Goal: Book appointment/travel/reservation

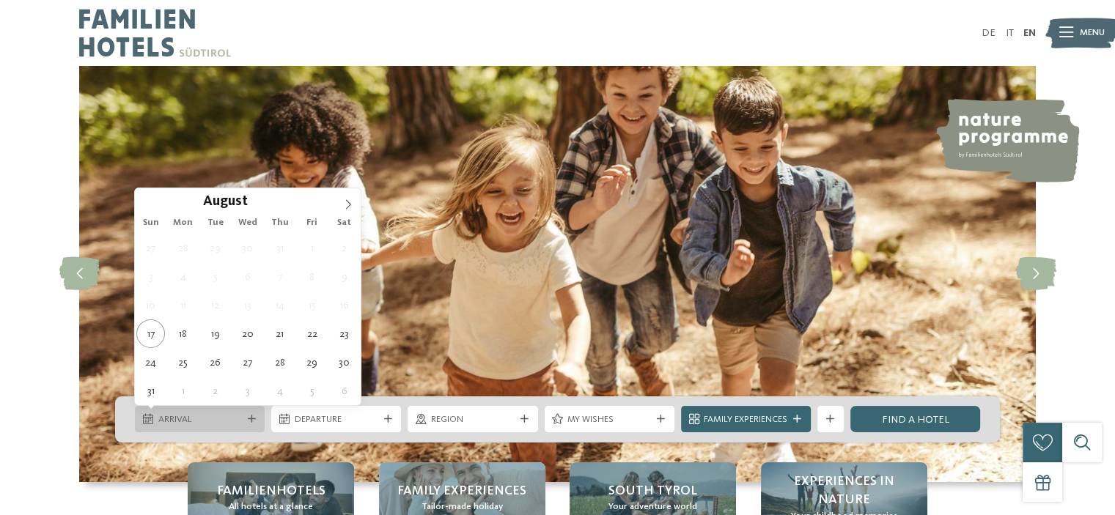
click at [243, 422] on div "Arrival" at bounding box center [200, 420] width 90 height 14
click at [347, 199] on icon at bounding box center [348, 204] width 10 height 10
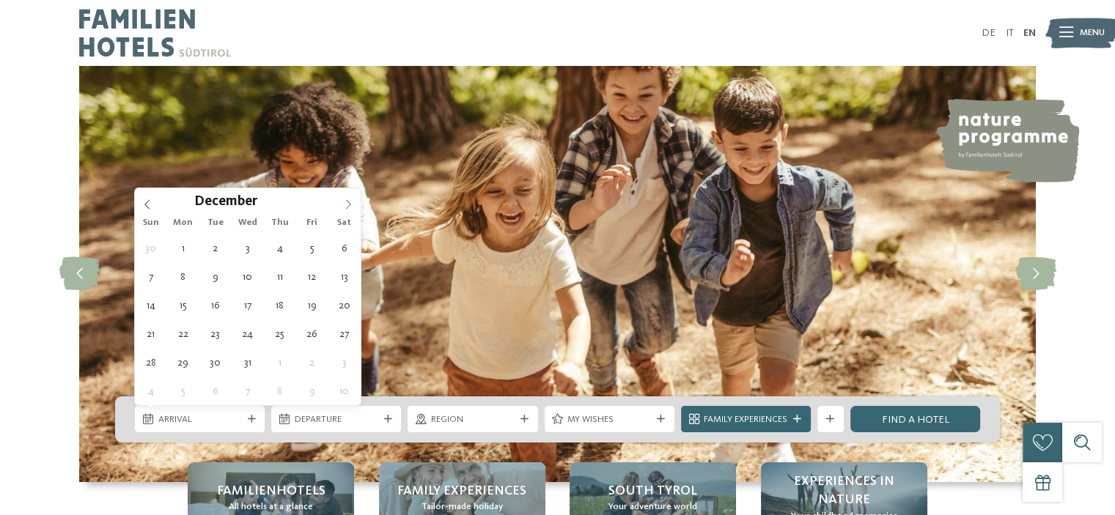
type input "****"
click at [347, 199] on icon at bounding box center [348, 204] width 10 height 10
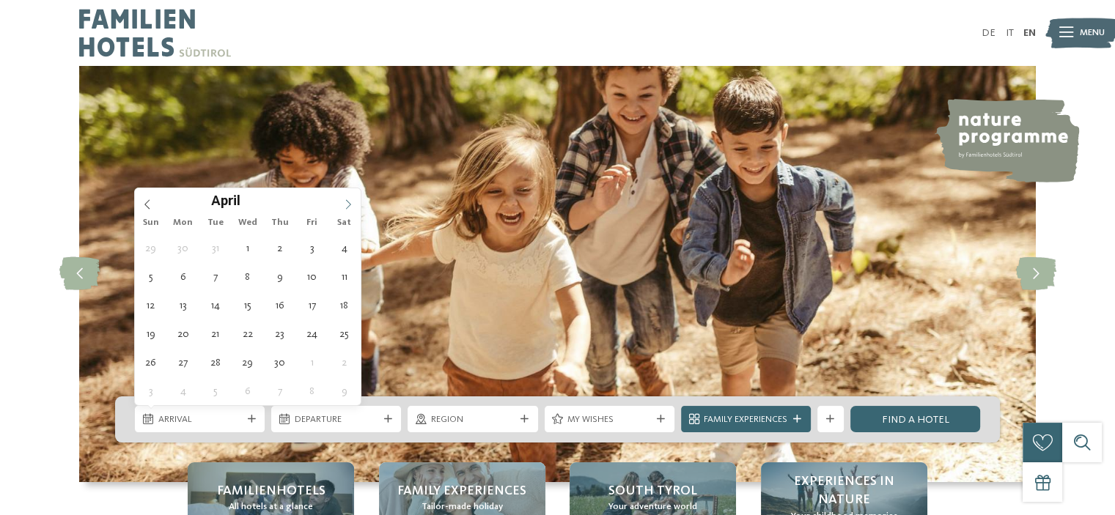
click at [347, 199] on icon at bounding box center [348, 204] width 10 height 10
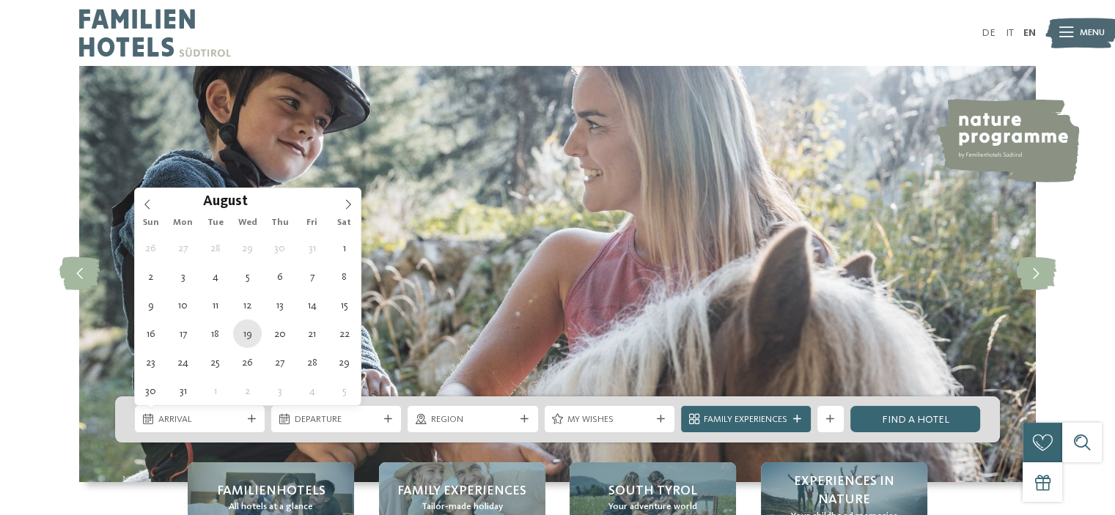
type div "19.08.2026"
type input "****"
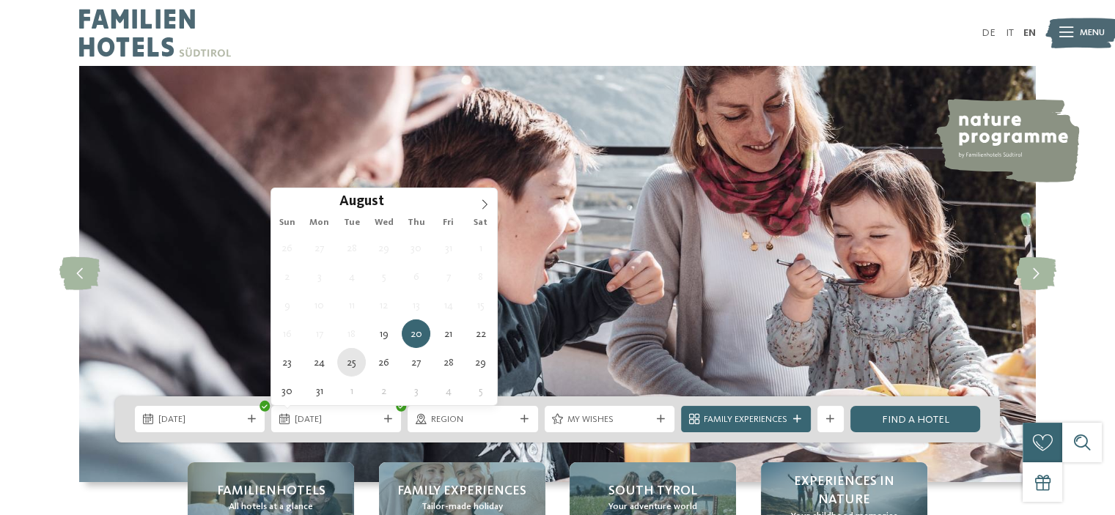
type div "25.08.2026"
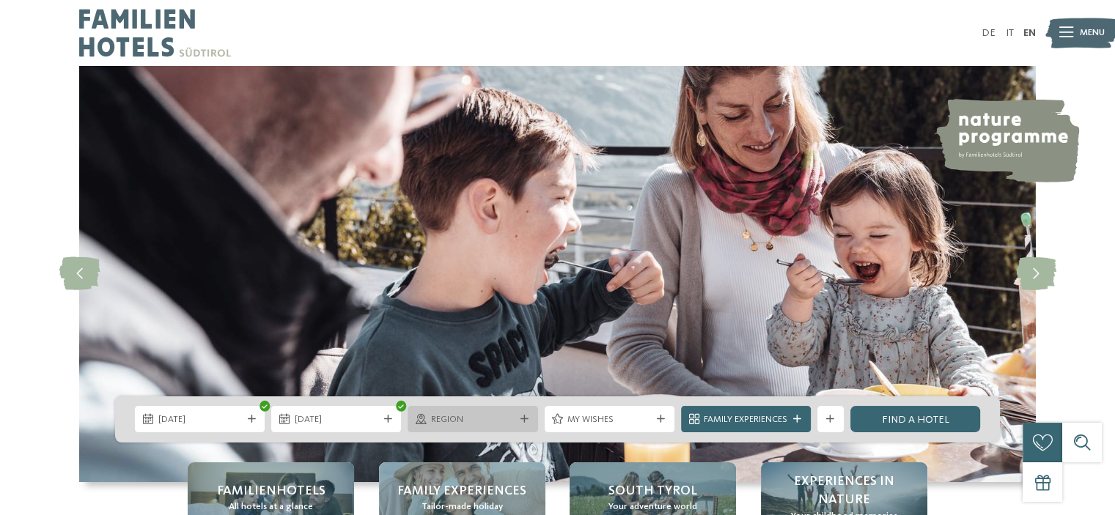
click at [461, 416] on span "Region" at bounding box center [473, 420] width 84 height 13
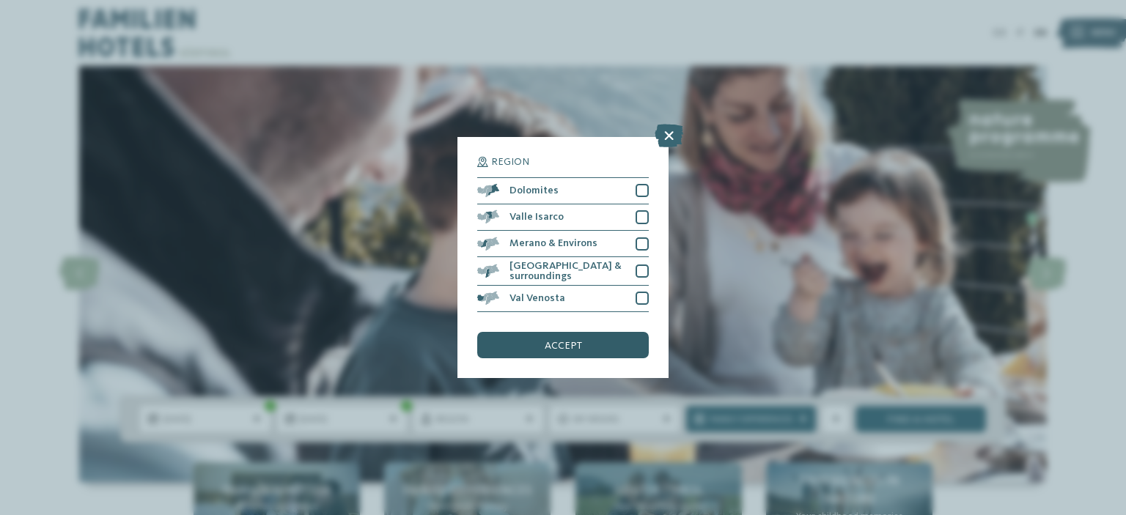
click at [579, 342] on span "accept" at bounding box center [563, 346] width 37 height 10
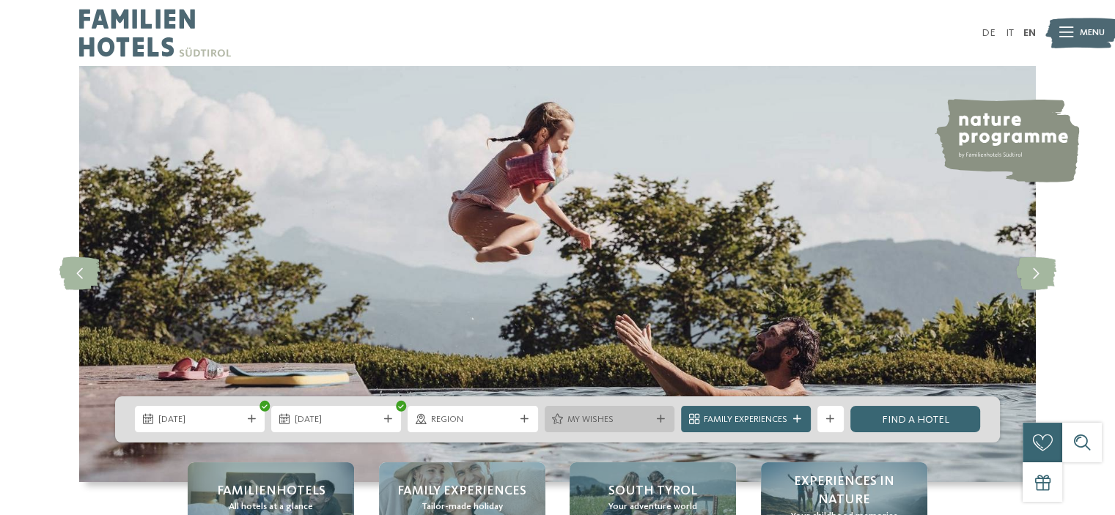
click at [664, 410] on div "My wishes" at bounding box center [610, 419] width 130 height 26
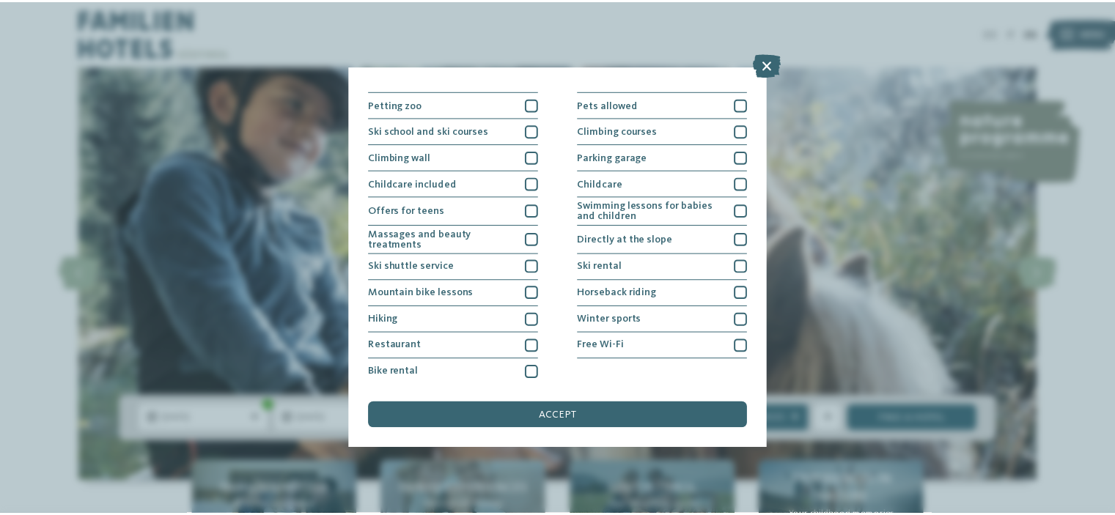
scroll to position [176, 0]
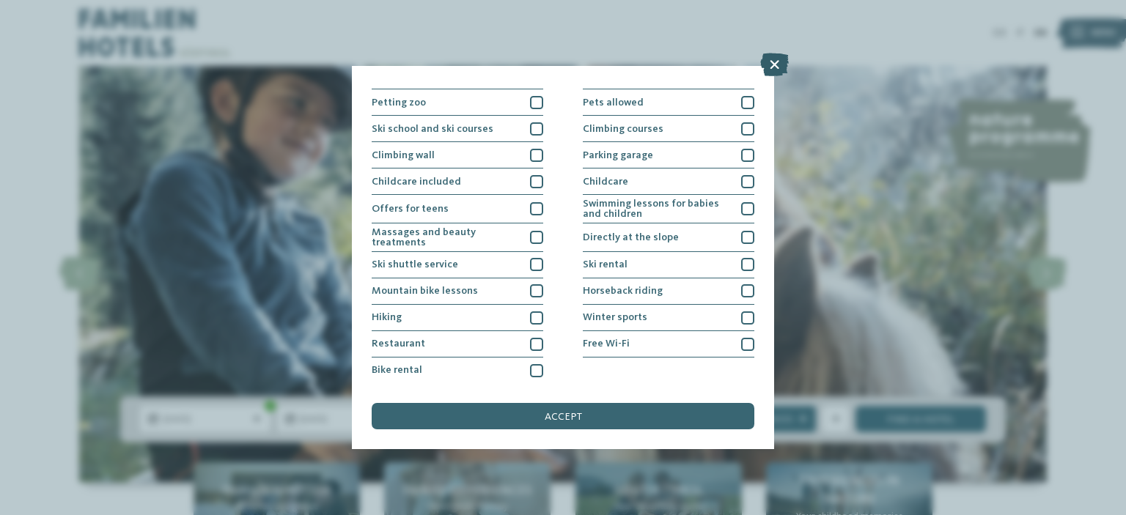
click at [770, 72] on icon at bounding box center [774, 64] width 29 height 23
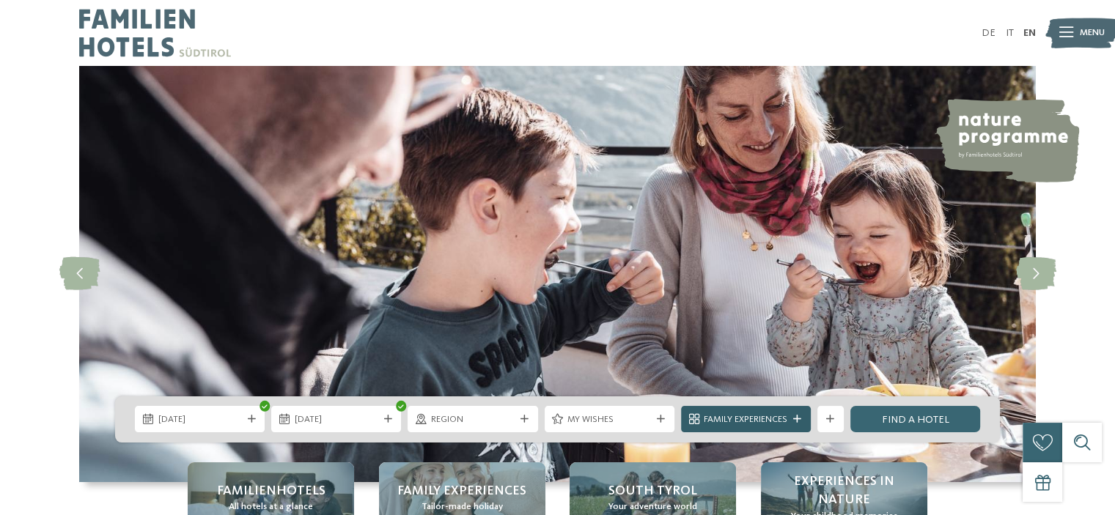
click at [801, 417] on icon at bounding box center [797, 420] width 8 height 8
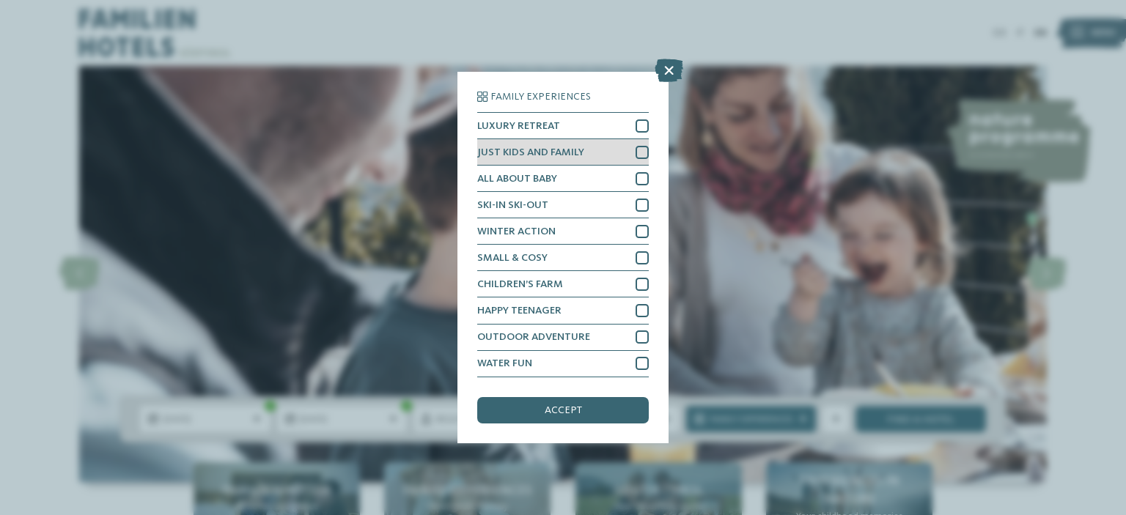
click at [645, 154] on div at bounding box center [642, 152] width 13 height 13
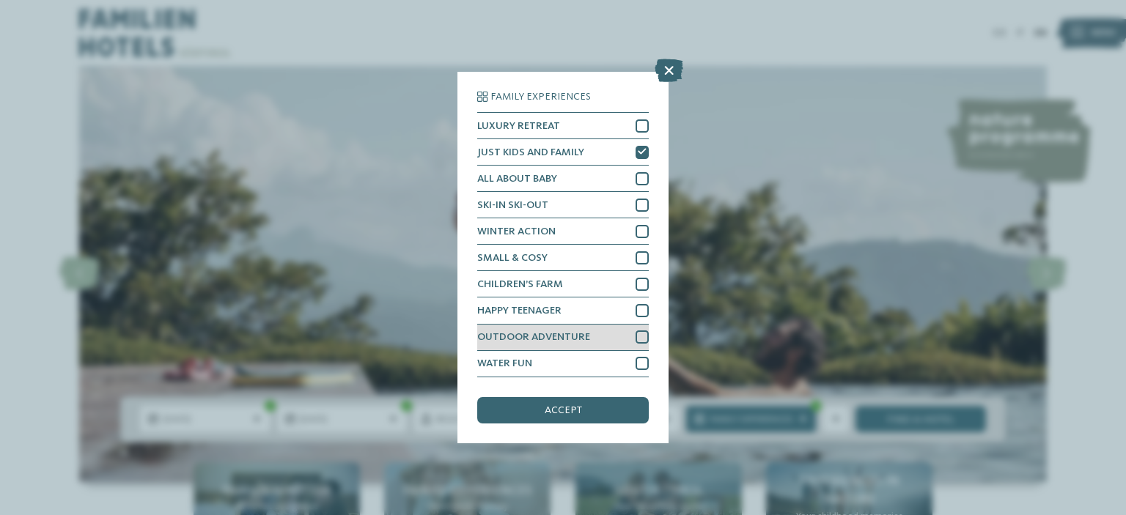
click at [643, 334] on div at bounding box center [642, 337] width 13 height 13
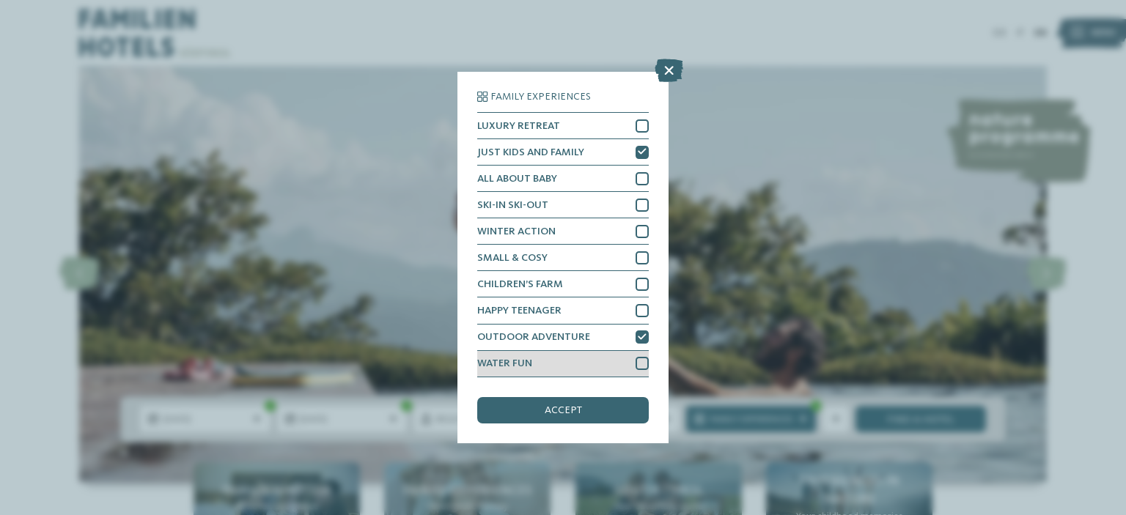
click at [643, 366] on div at bounding box center [642, 363] width 13 height 13
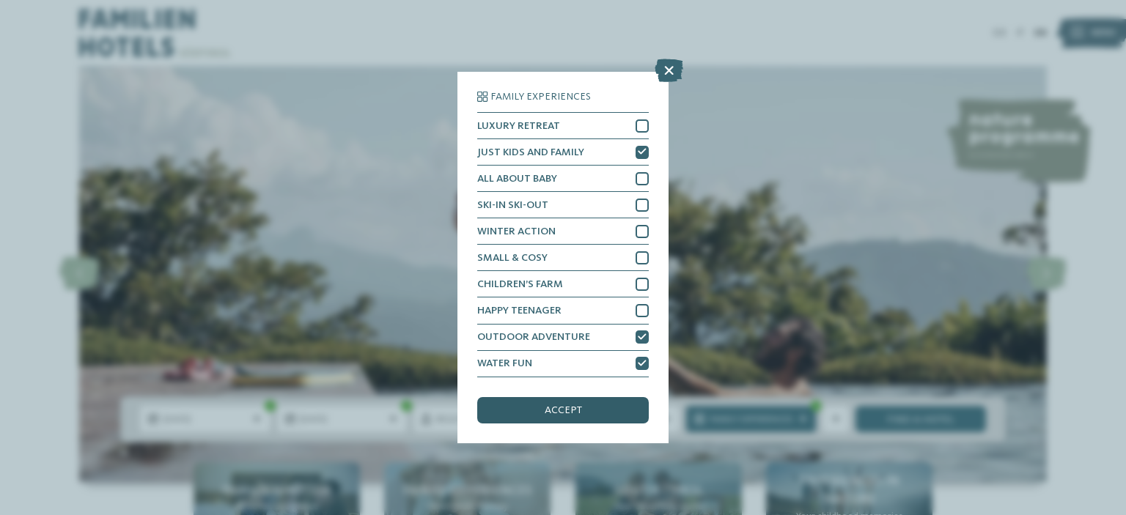
click at [565, 409] on span "accept" at bounding box center [563, 410] width 37 height 10
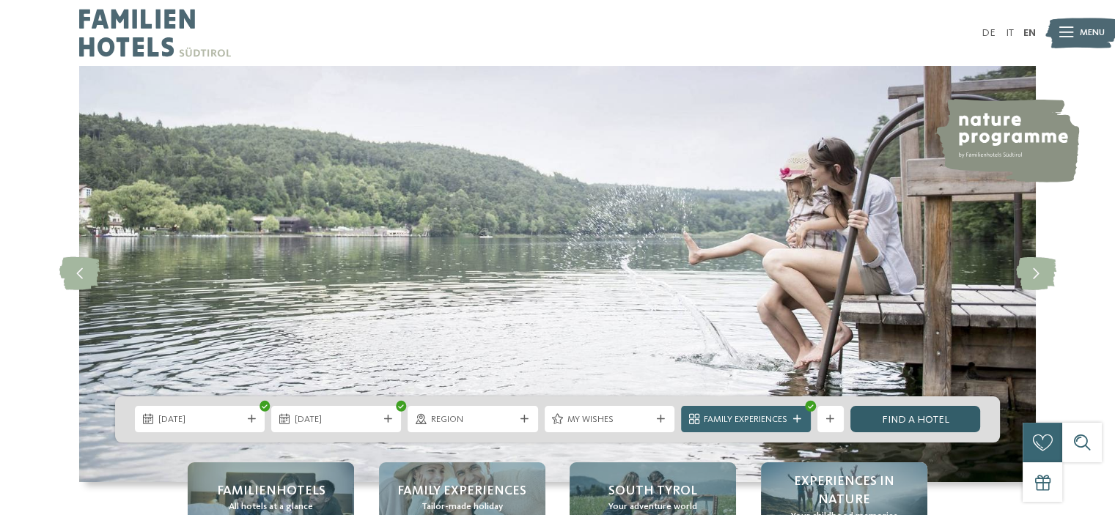
click at [904, 419] on link "Find a hotel" at bounding box center [916, 419] width 130 height 26
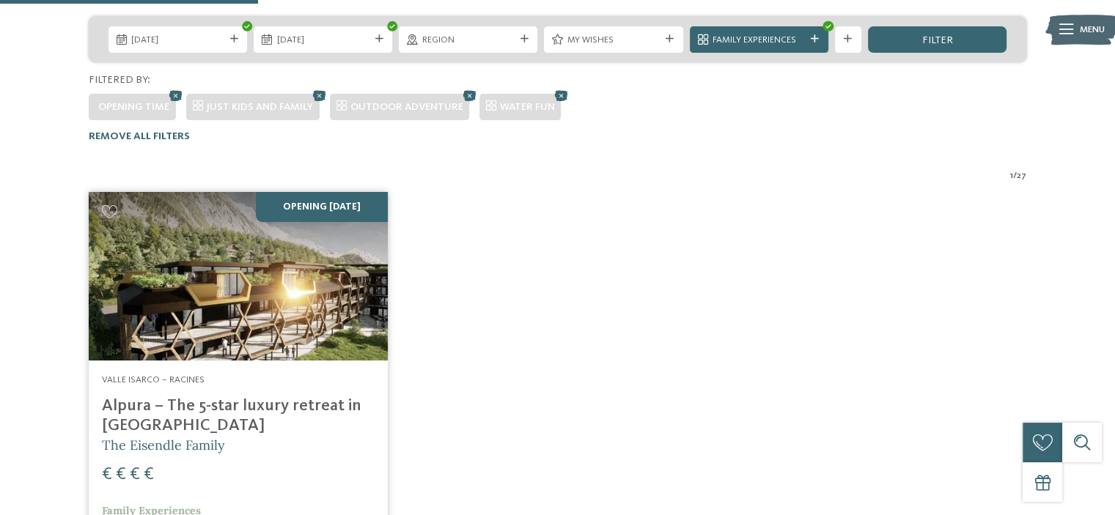
scroll to position [451, 0]
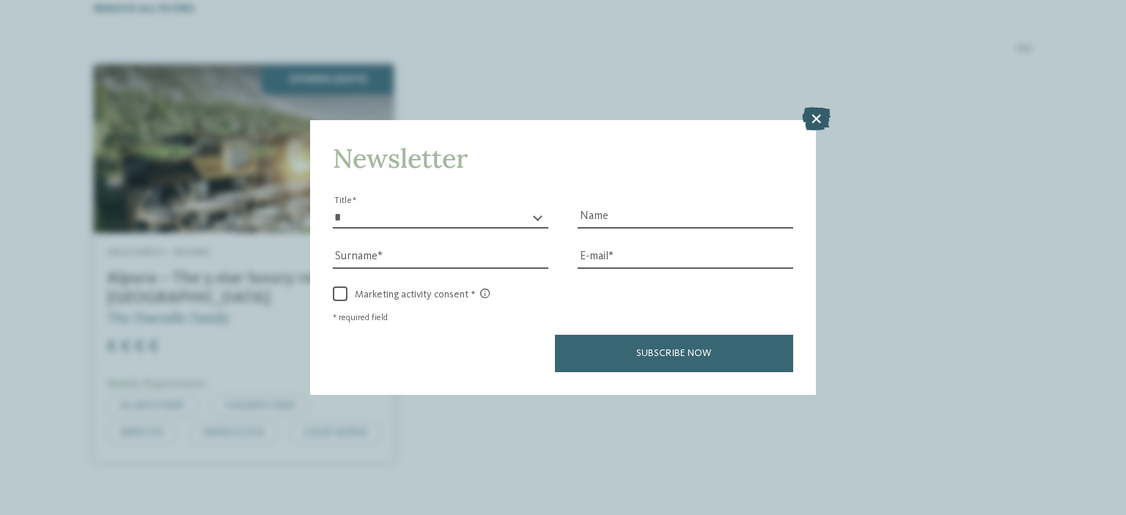
click at [818, 119] on icon at bounding box center [816, 118] width 29 height 23
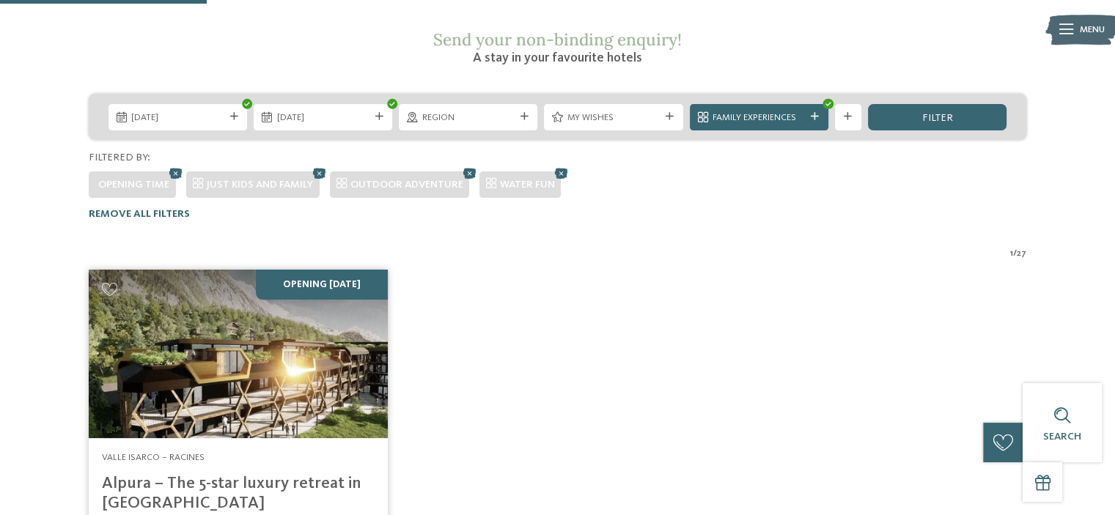
scroll to position [216, 0]
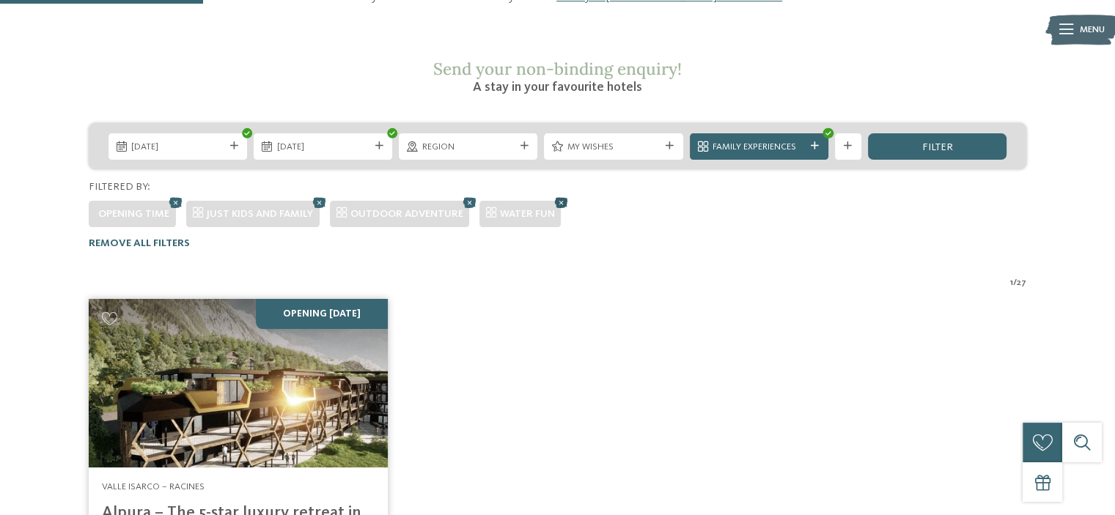
click at [558, 194] on icon at bounding box center [561, 203] width 20 height 18
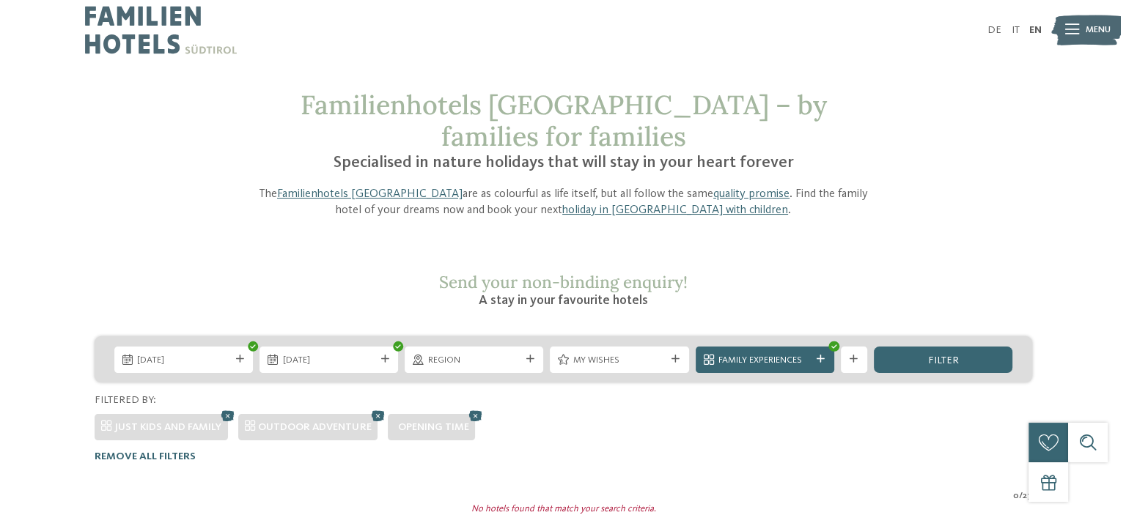
scroll to position [0, 0]
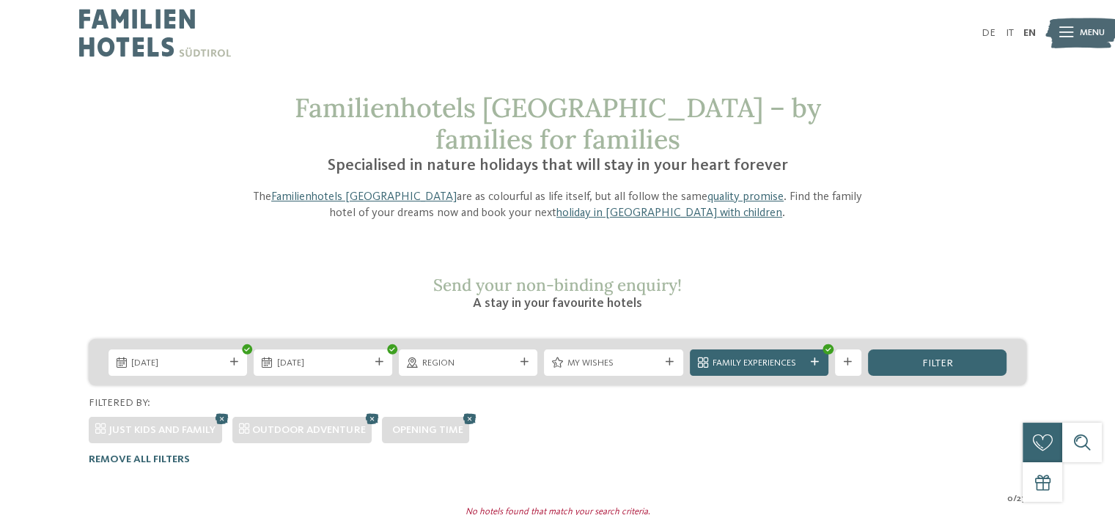
click at [1076, 34] on img at bounding box center [1082, 33] width 73 height 37
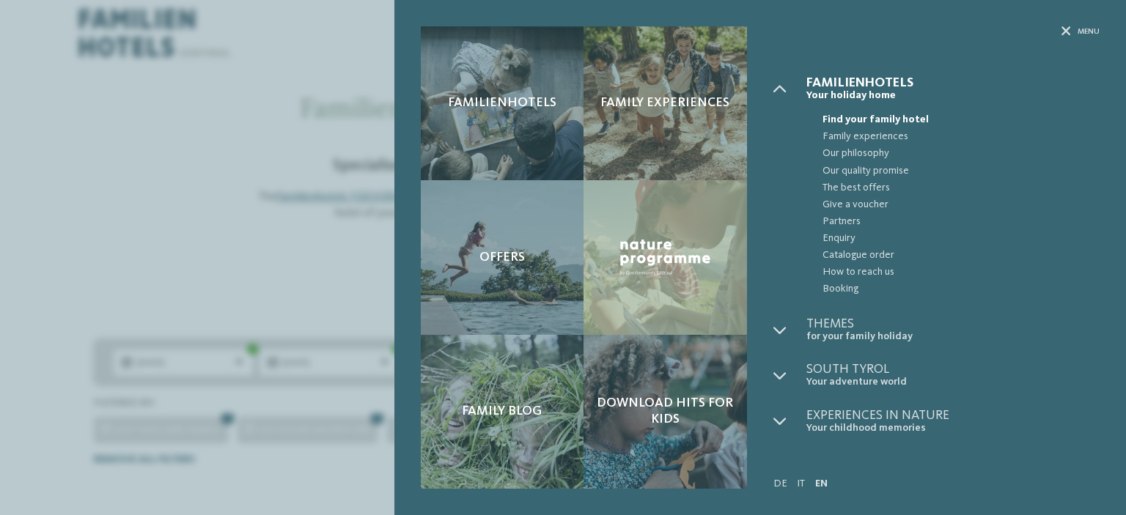
click at [834, 86] on span "Familienhotels" at bounding box center [953, 82] width 293 height 13
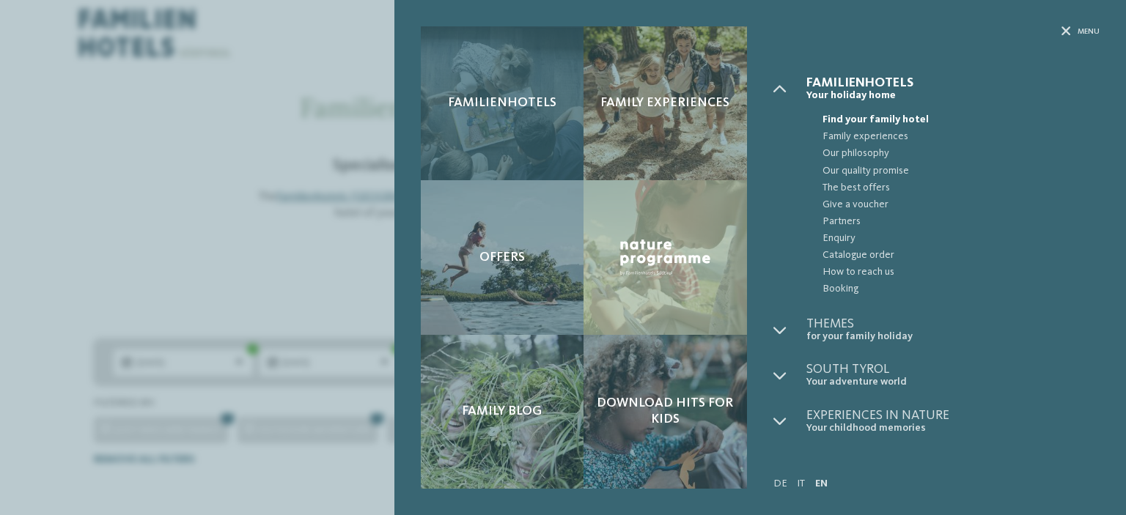
click at [527, 100] on span "Familienhotels" at bounding box center [502, 103] width 109 height 16
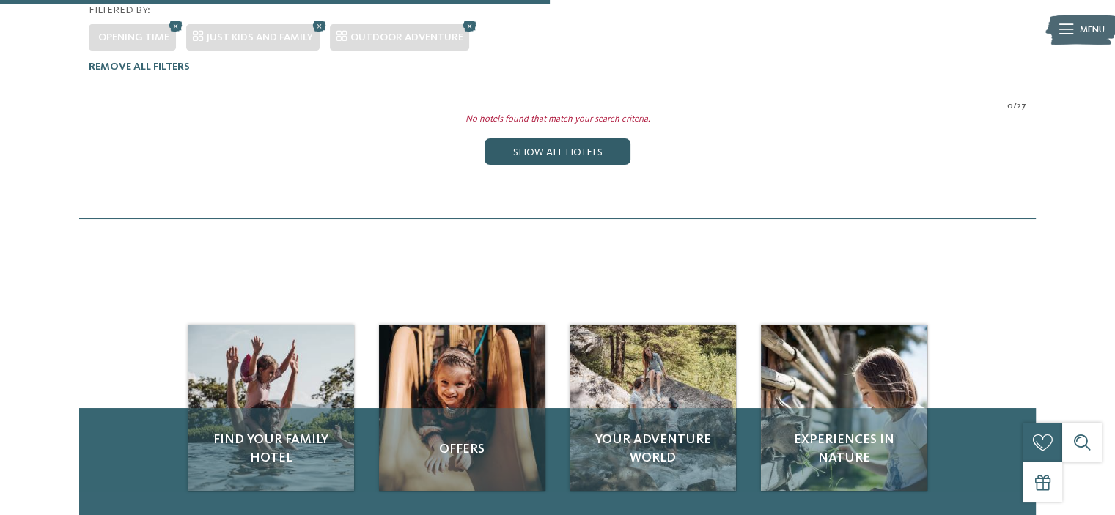
click at [587, 139] on div "Show all hotels" at bounding box center [557, 152] width 145 height 26
